Goal: Communication & Community: Answer question/provide support

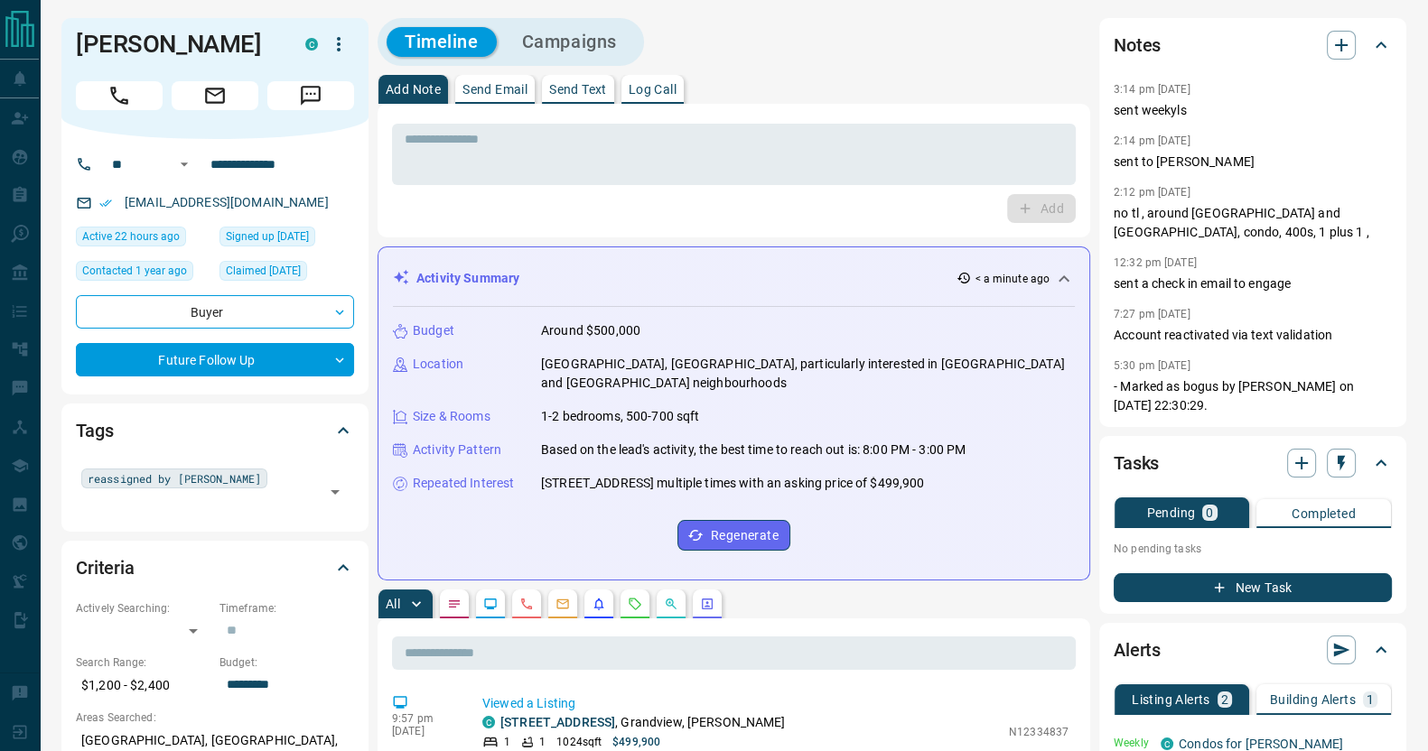
click at [498, 91] on p "Send Email" at bounding box center [494, 89] width 65 height 13
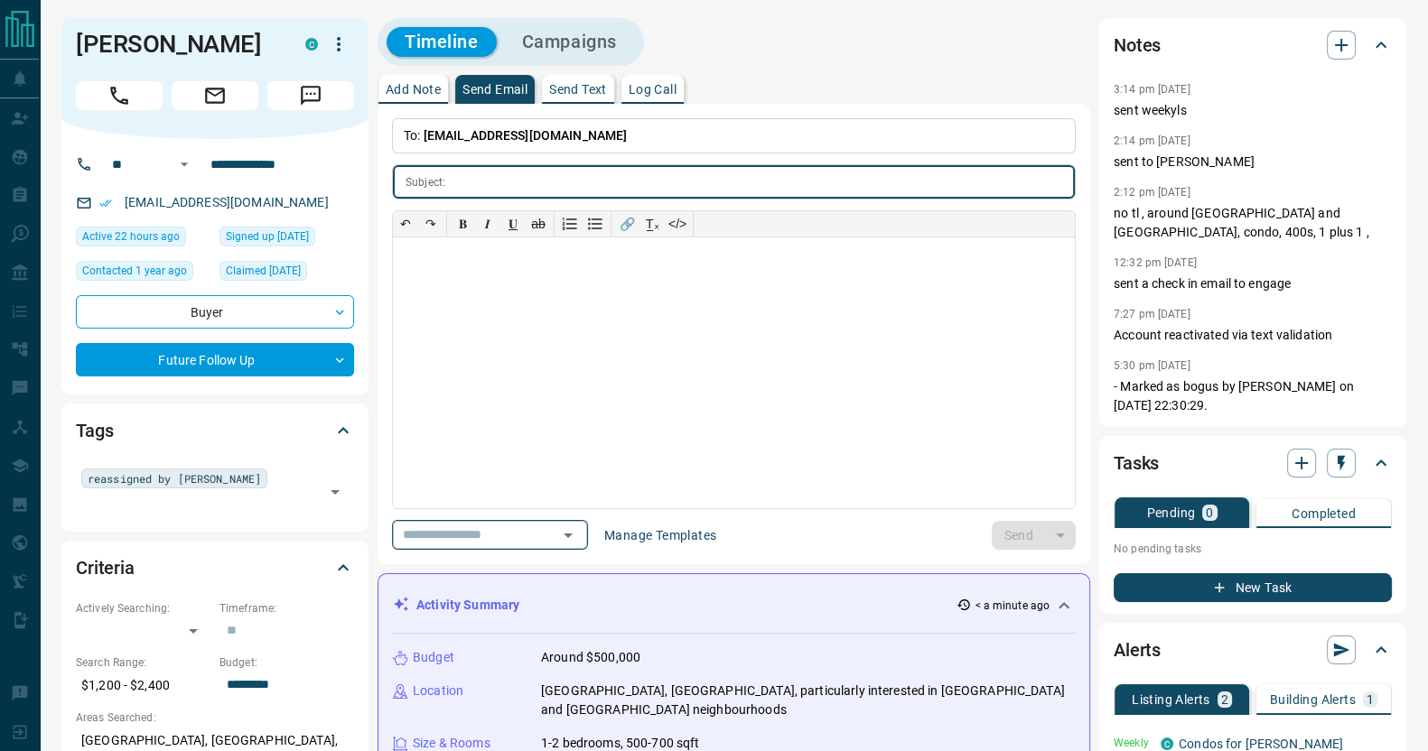
click at [447, 534] on input "text" at bounding box center [464, 535] width 137 height 23
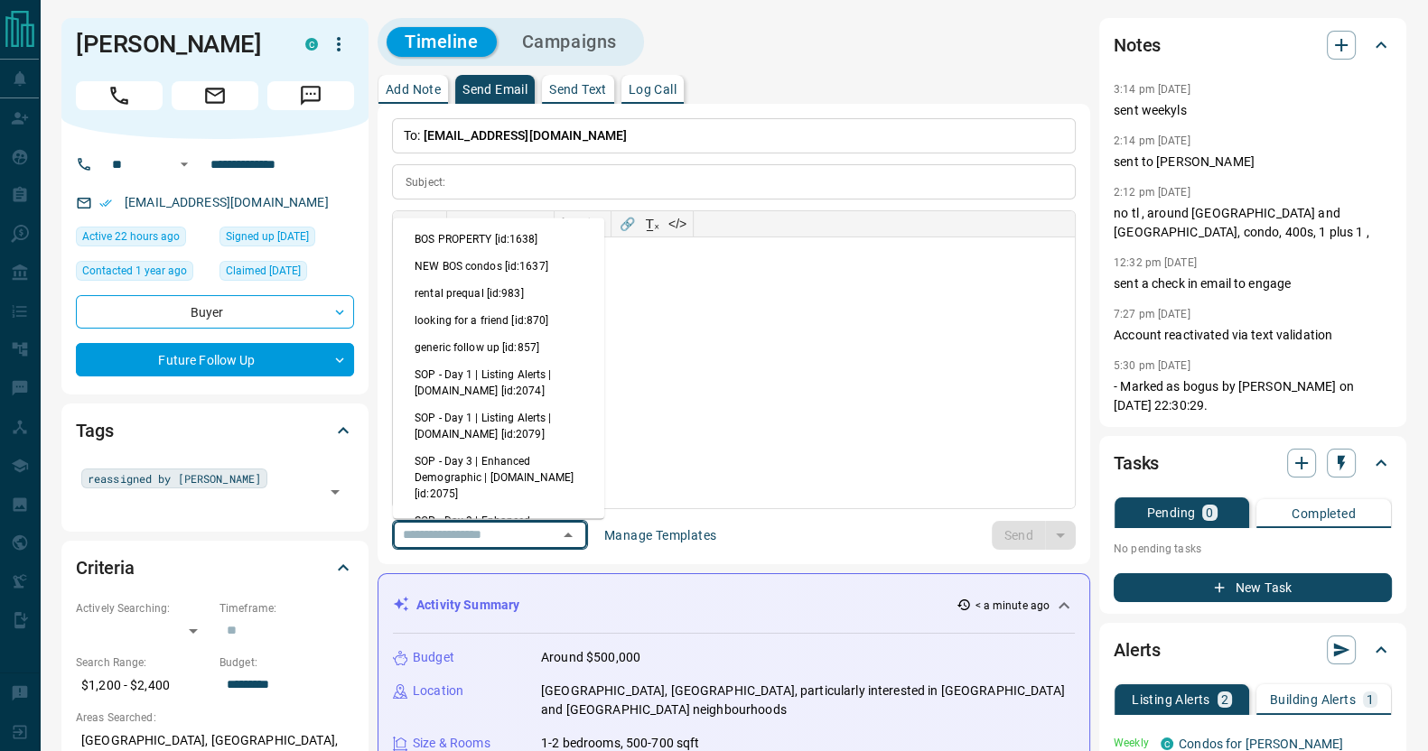
click at [494, 350] on li "generic follow up [id:857]" at bounding box center [498, 347] width 211 height 27
type input "**********"
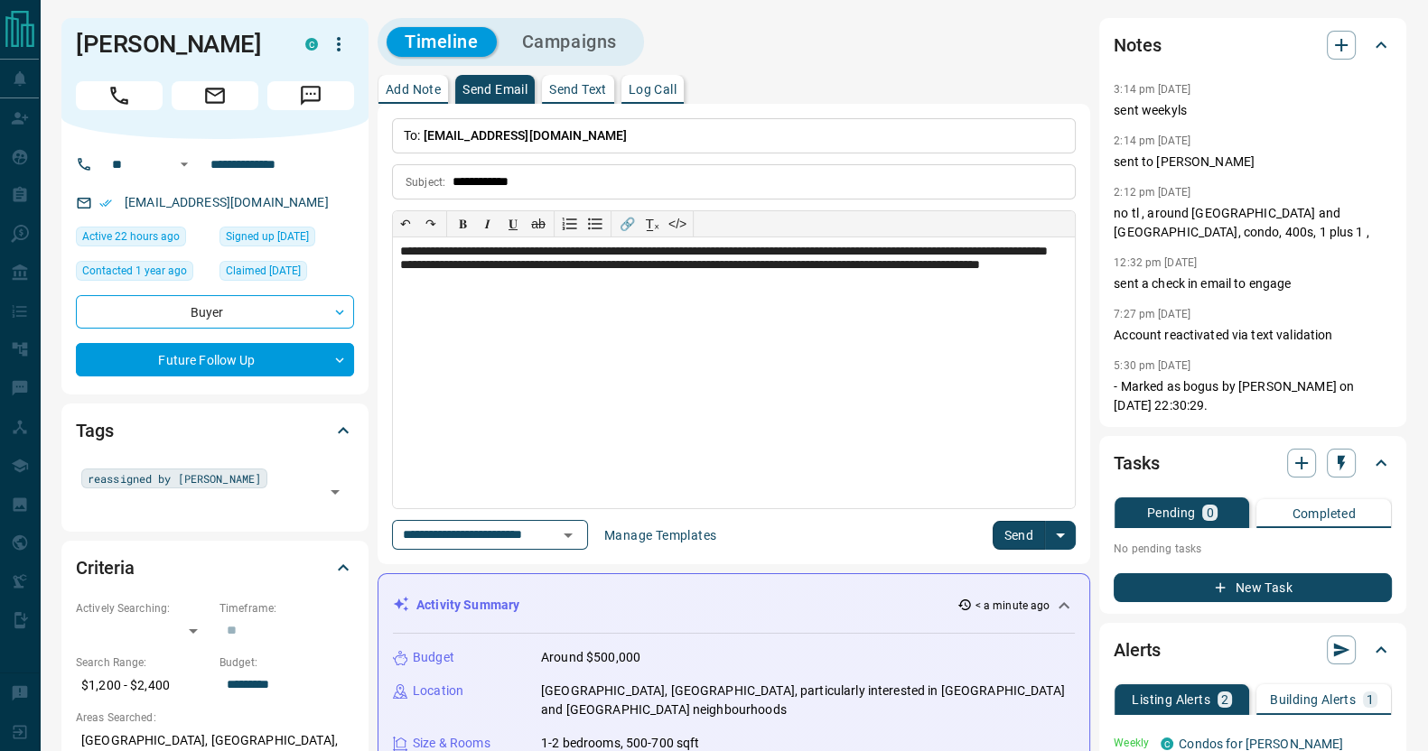
click at [1041, 529] on button "Send" at bounding box center [1019, 535] width 53 height 29
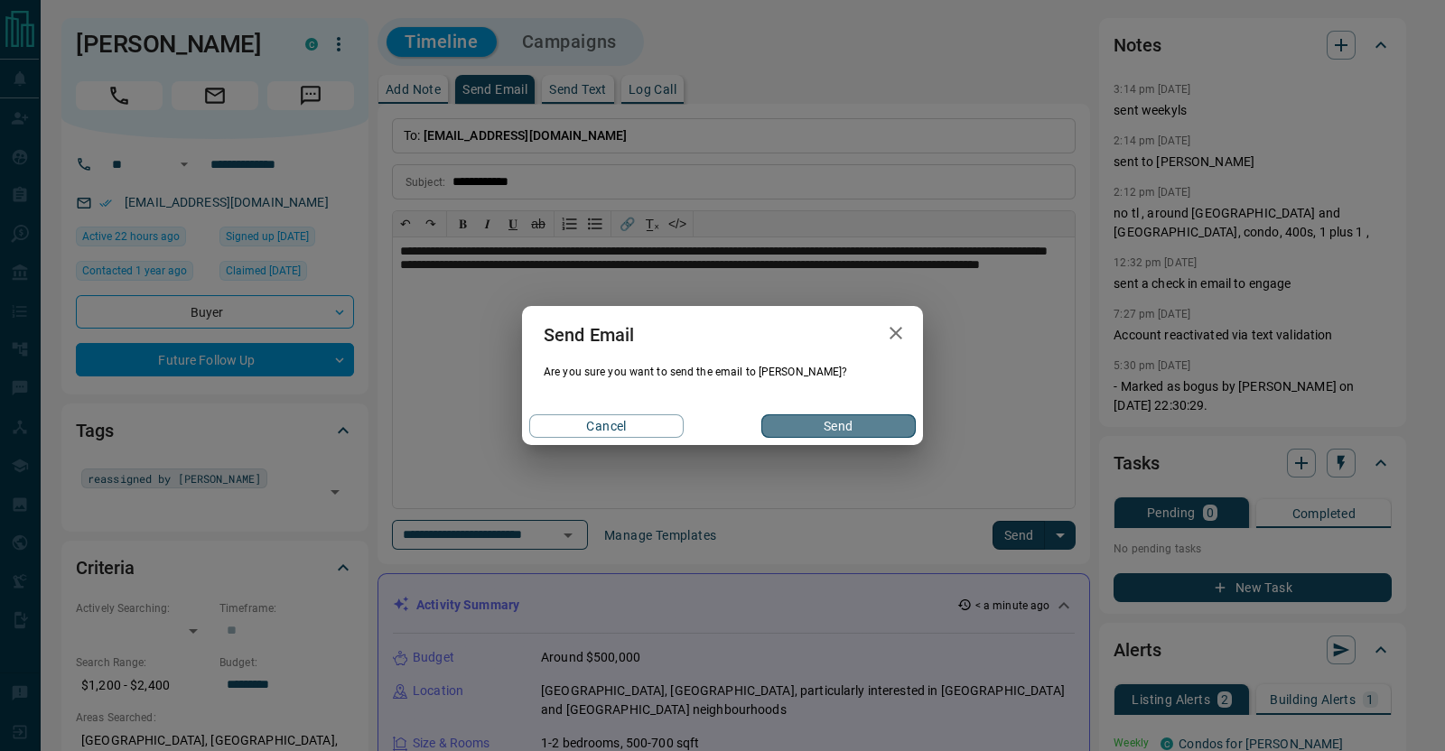
click at [872, 425] on button "Send" at bounding box center [838, 426] width 154 height 23
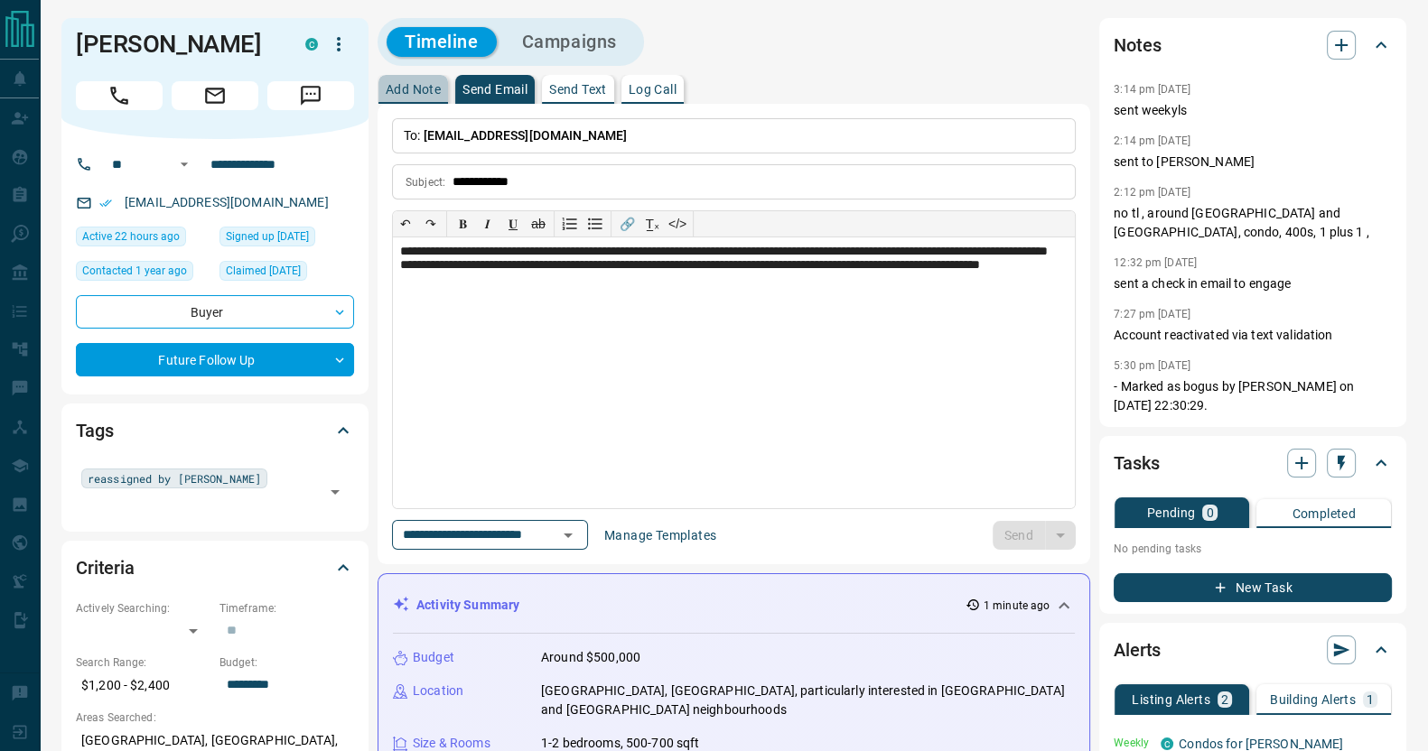
click at [425, 88] on p "Add Note" at bounding box center [413, 89] width 55 height 13
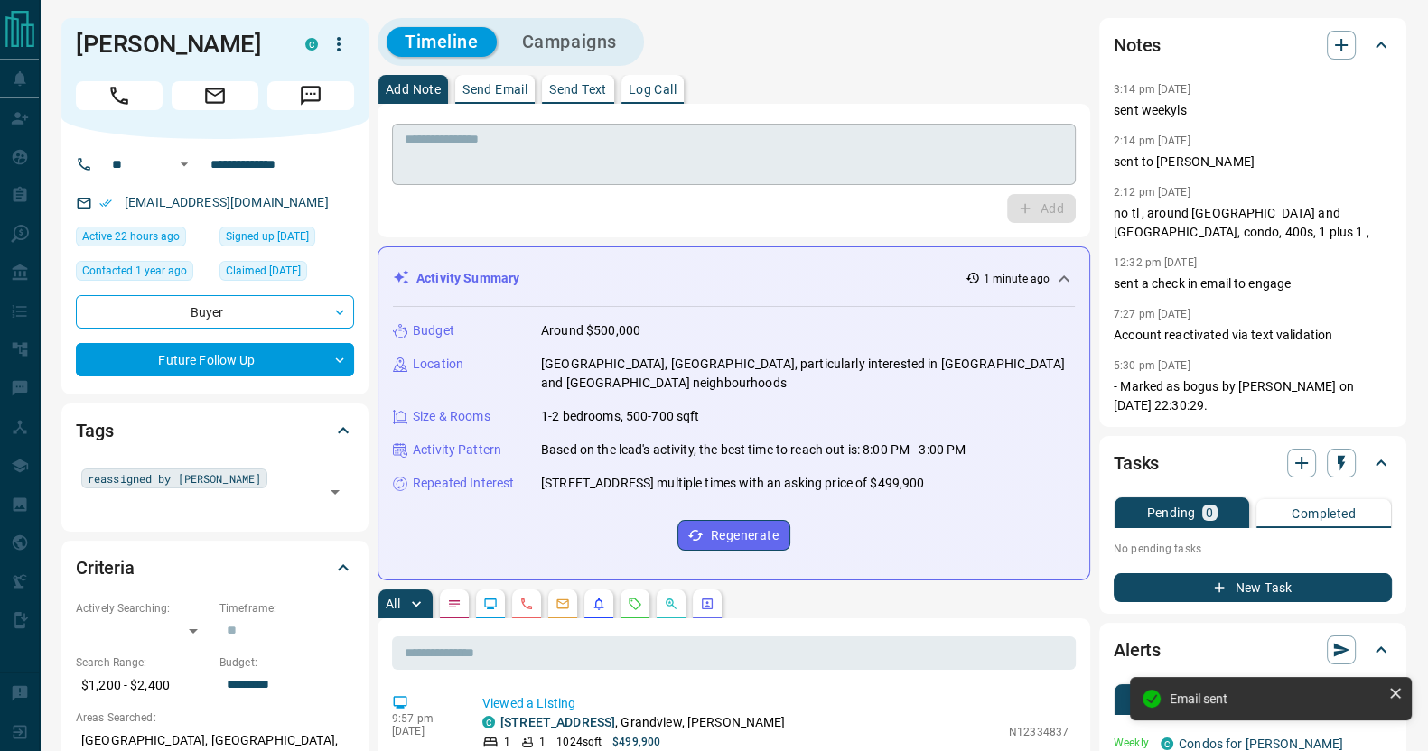
click at [571, 168] on textarea at bounding box center [734, 155] width 658 height 46
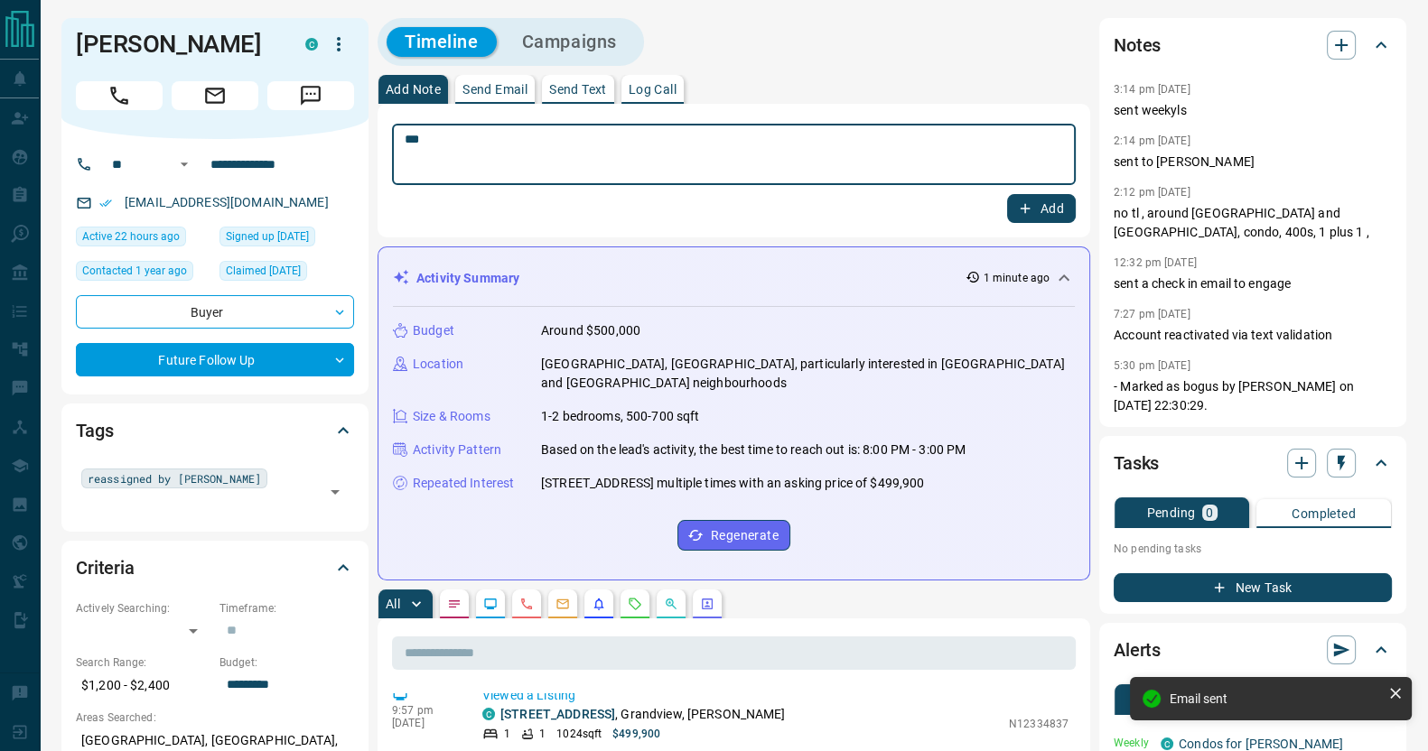
type textarea "***"
click at [1007, 194] on button "Add" at bounding box center [1041, 208] width 69 height 29
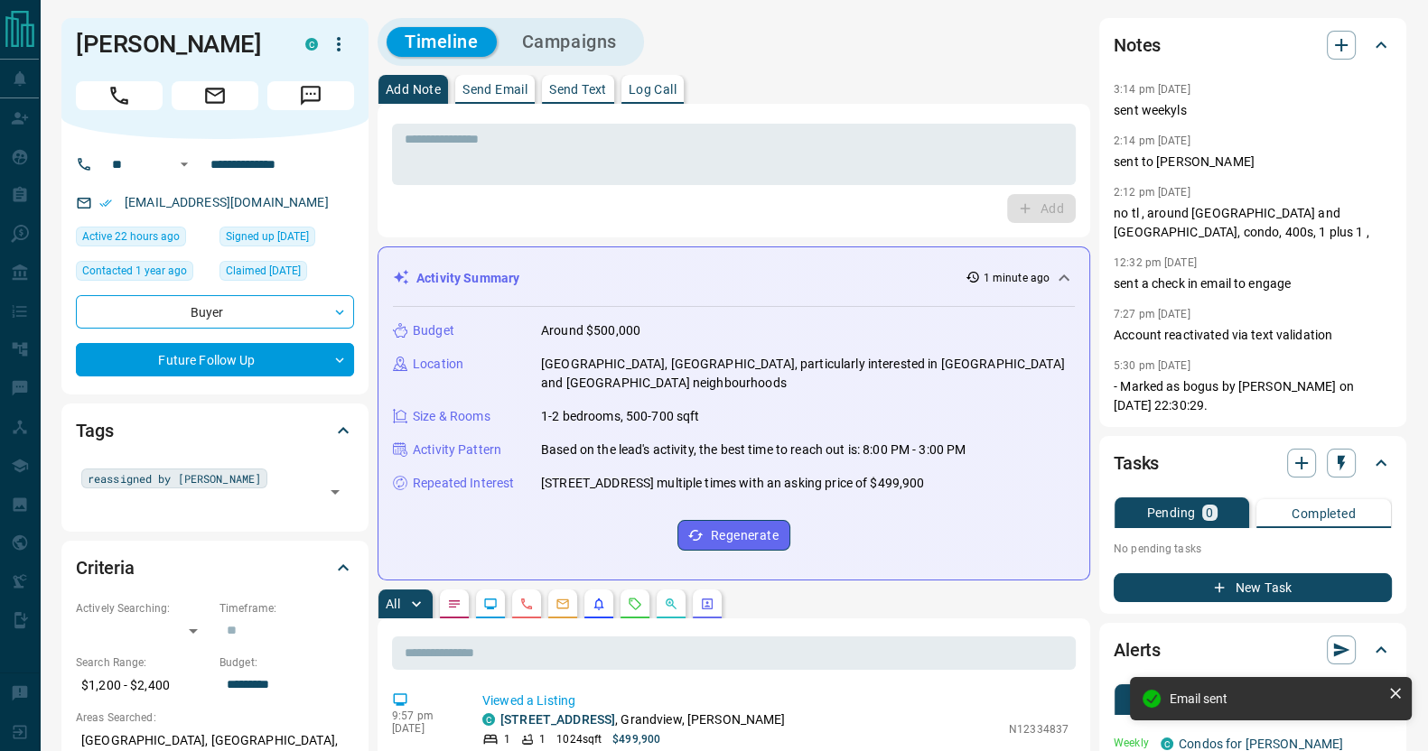
scroll to position [960, 0]
